Goal: Information Seeking & Learning: Learn about a topic

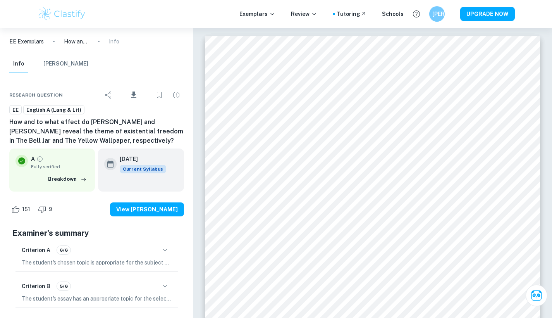
scroll to position [6795, 0]
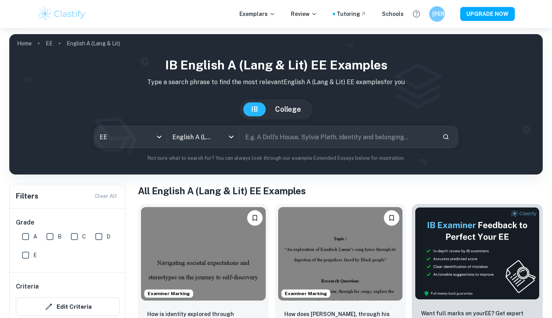
click at [269, 135] on input "text" at bounding box center [338, 137] width 197 height 22
click at [233, 138] on icon "Open" at bounding box center [231, 136] width 9 height 9
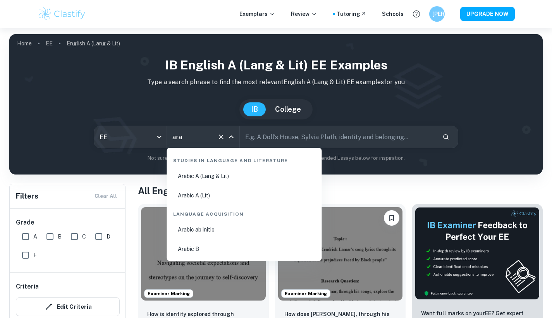
click at [203, 179] on li "Arabic A (Lang & Lit)" at bounding box center [244, 176] width 149 height 18
type input "Arabic A (Lang & Lit)"
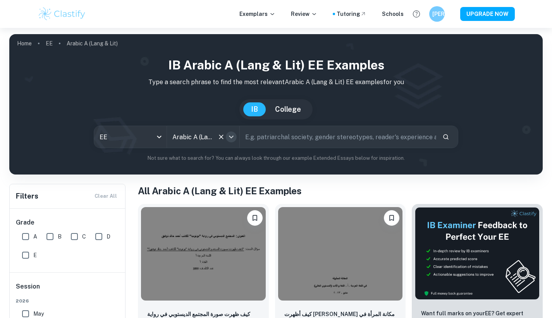
click at [234, 135] on icon "Open" at bounding box center [231, 136] width 9 height 9
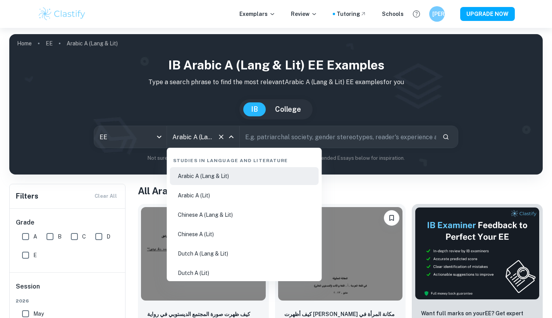
click at [208, 135] on input "Arabic A (Lang & Lit)" at bounding box center [192, 136] width 44 height 15
click at [217, 136] on icon "Clear" at bounding box center [221, 137] width 8 height 8
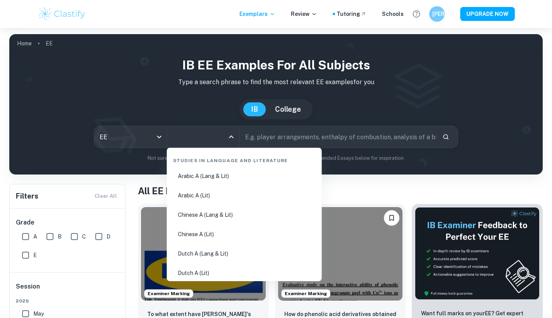
click at [218, 134] on input "All Subjects" at bounding box center [197, 136] width 54 height 15
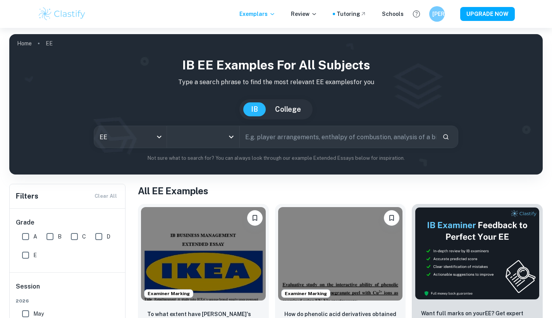
click at [221, 136] on input "All Subjects" at bounding box center [197, 136] width 54 height 15
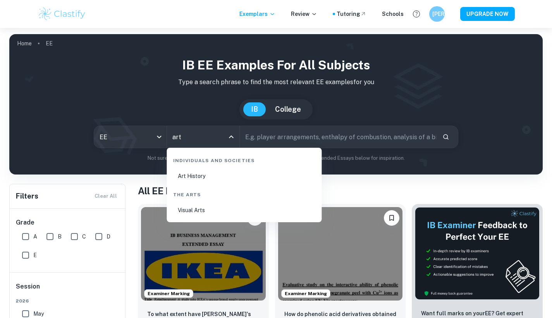
click at [203, 214] on li "Visual Arts" at bounding box center [244, 210] width 149 height 18
type input "Visual Arts"
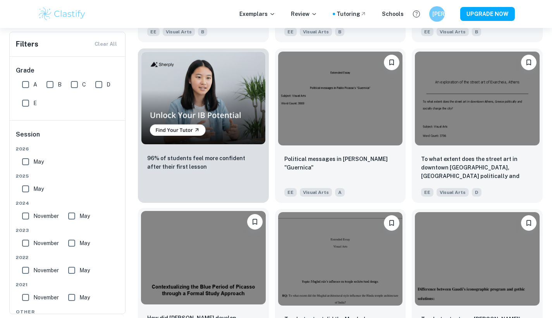
scroll to position [475, 0]
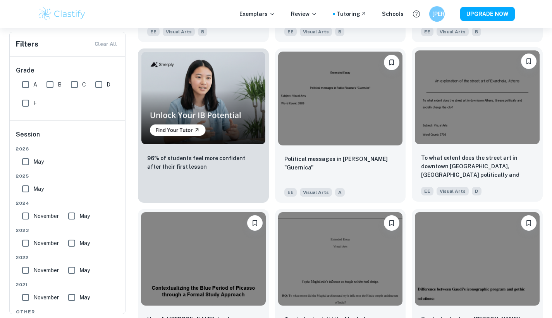
click at [491, 145] on div at bounding box center [477, 97] width 131 height 100
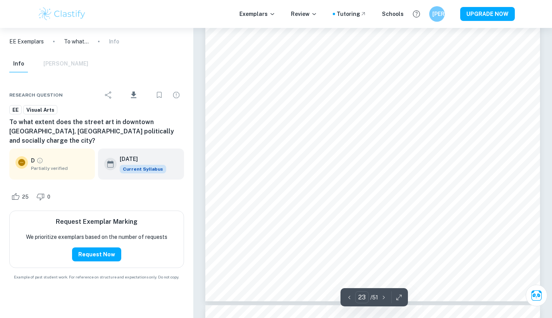
scroll to position [10970, 0]
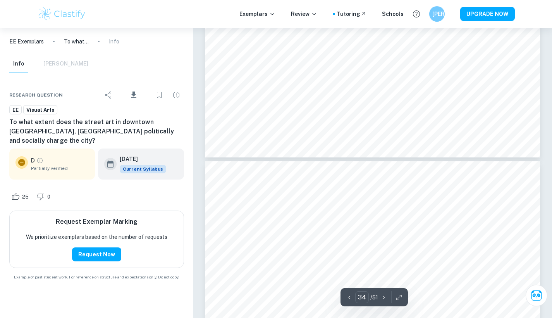
type input "35"
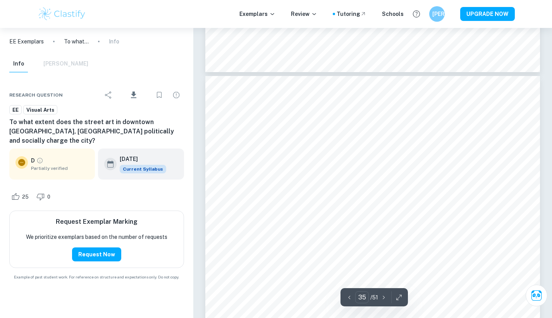
scroll to position [16677, 0]
